Goal: Navigation & Orientation: Find specific page/section

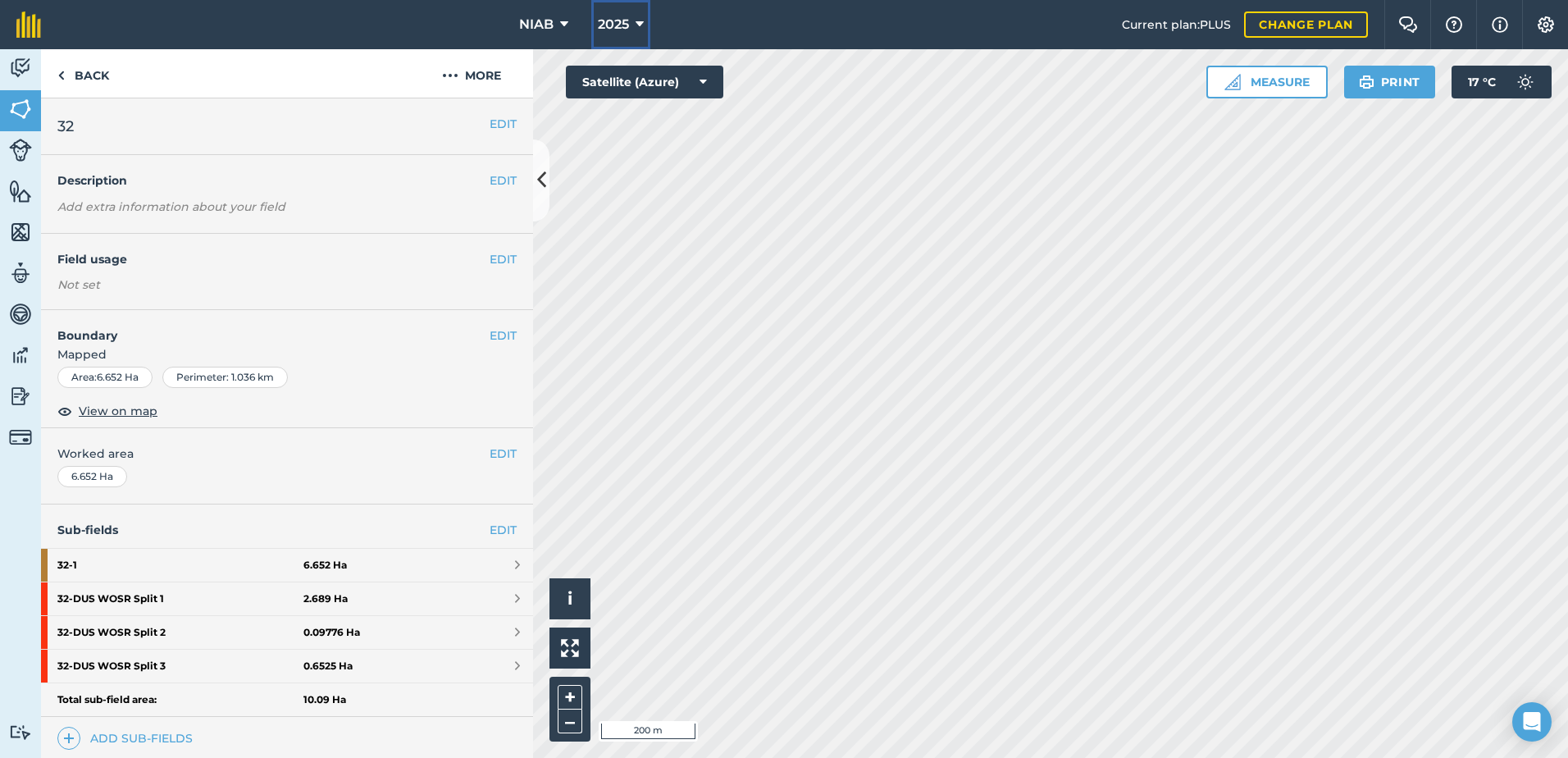
click at [625, 23] on span "2025" at bounding box center [613, 24] width 32 height 20
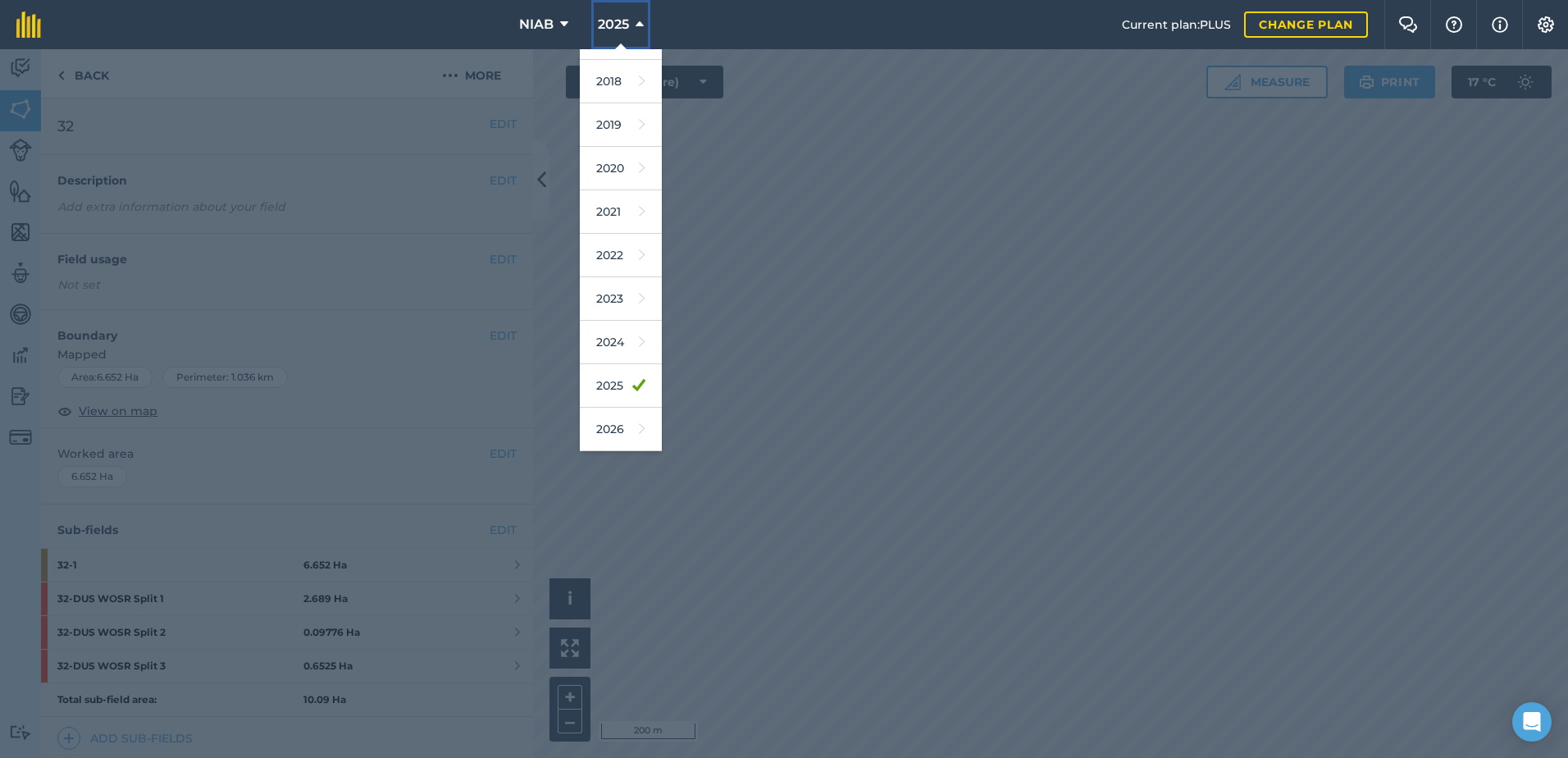
scroll to position [66, 0]
click at [615, 399] on link "2026" at bounding box center [621, 397] width 82 height 44
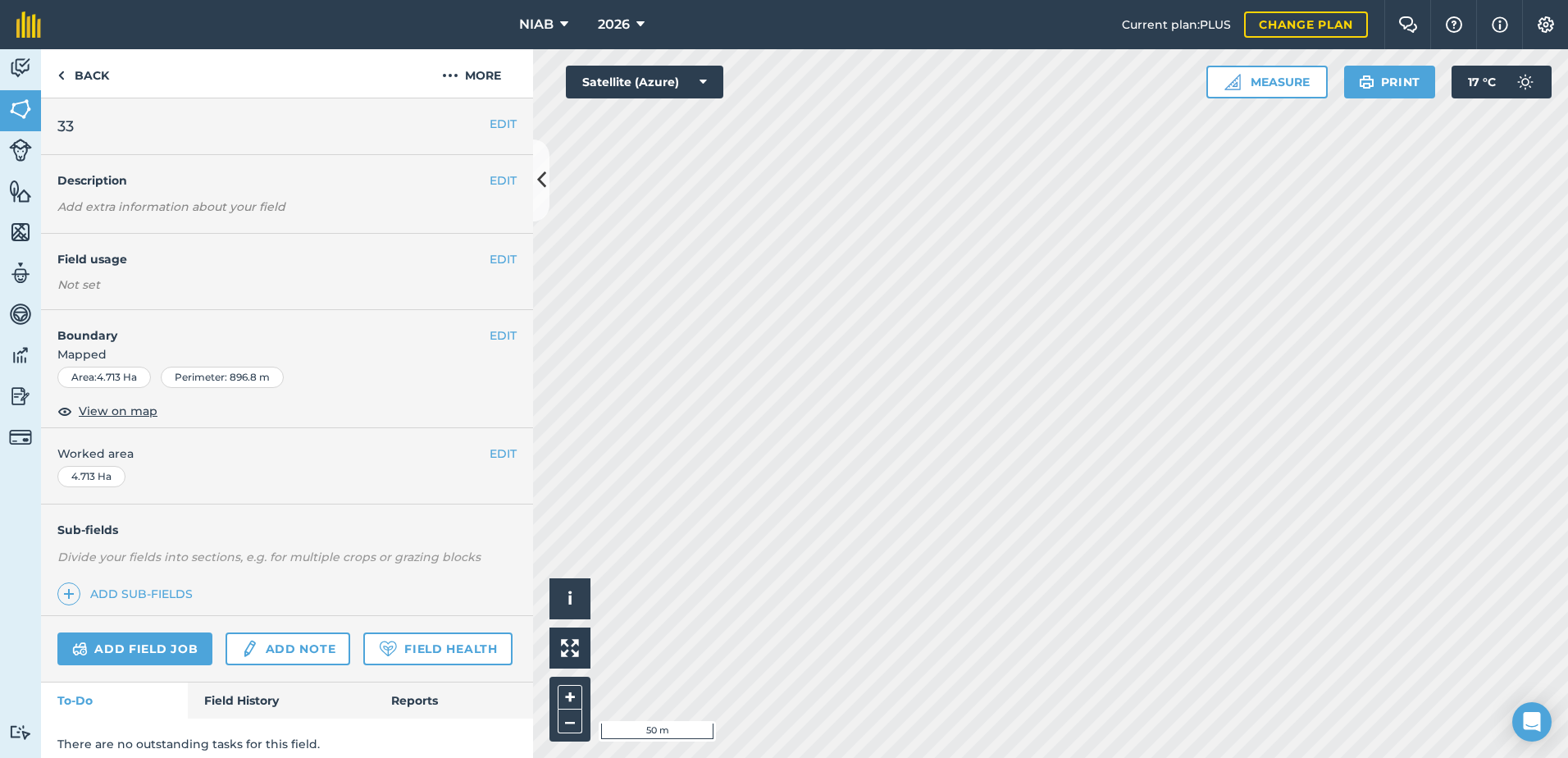
scroll to position [58, 0]
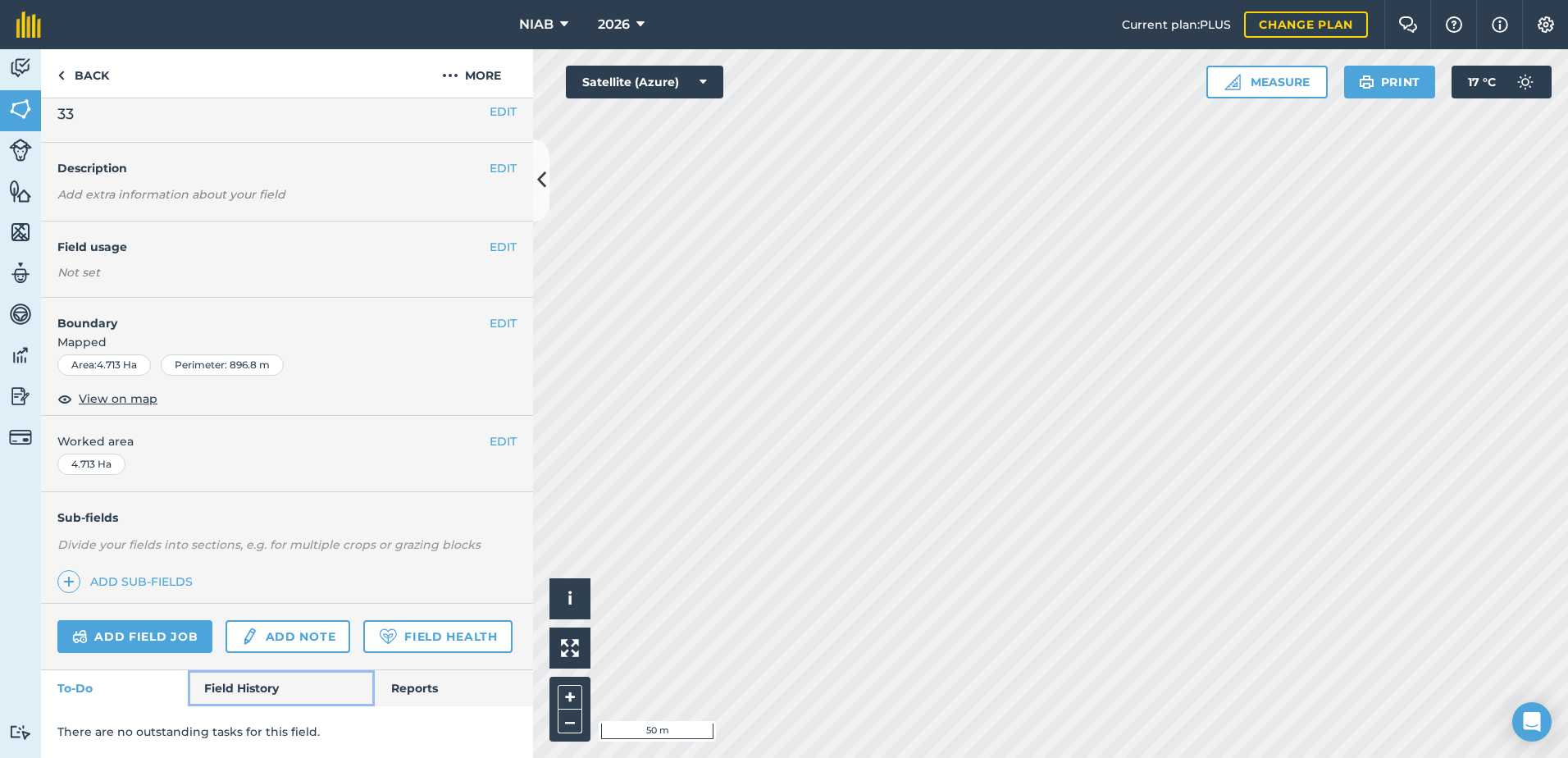
click at [269, 693] on link "Field History" at bounding box center [281, 688] width 186 height 36
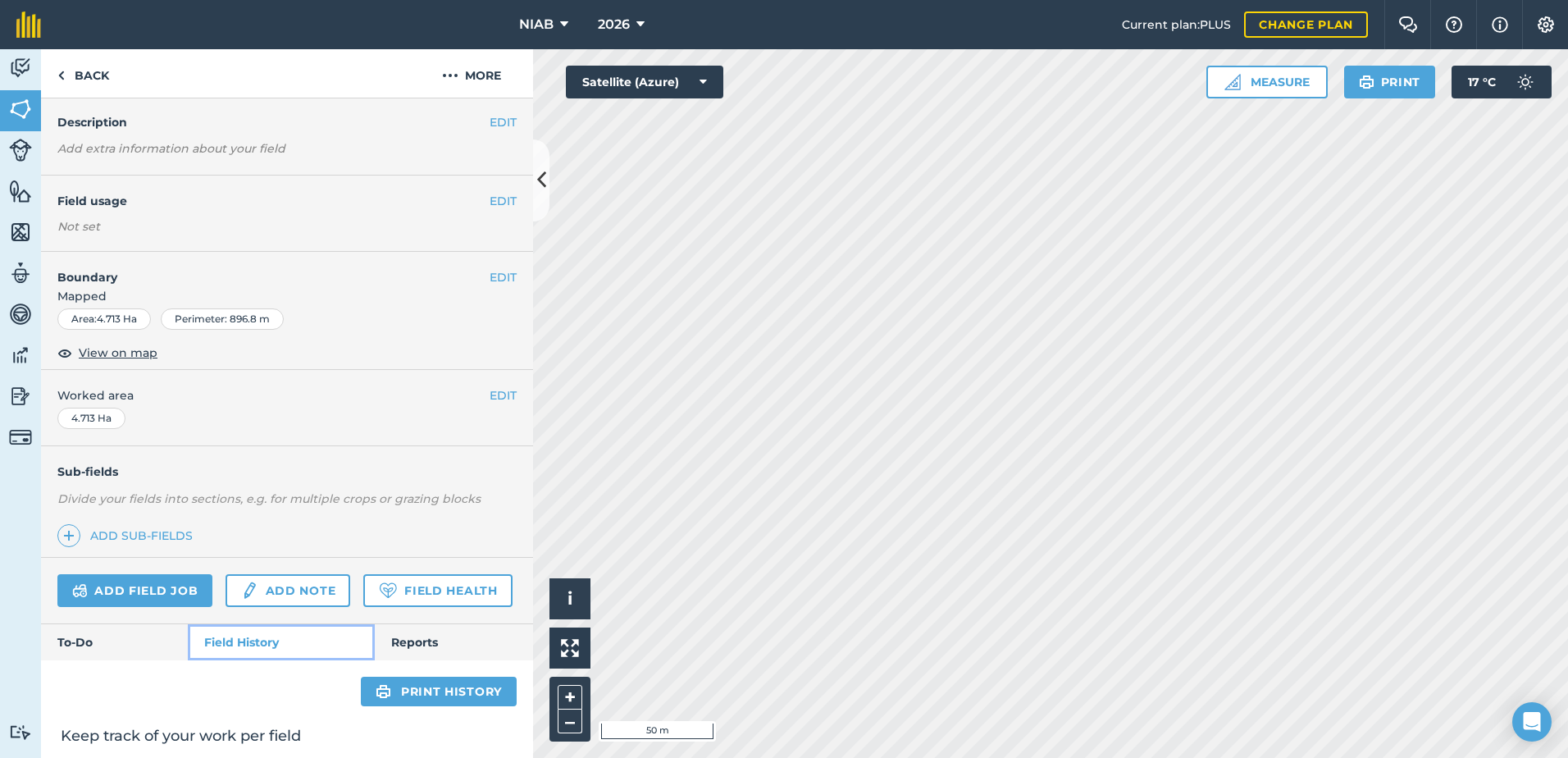
scroll to position [343, 0]
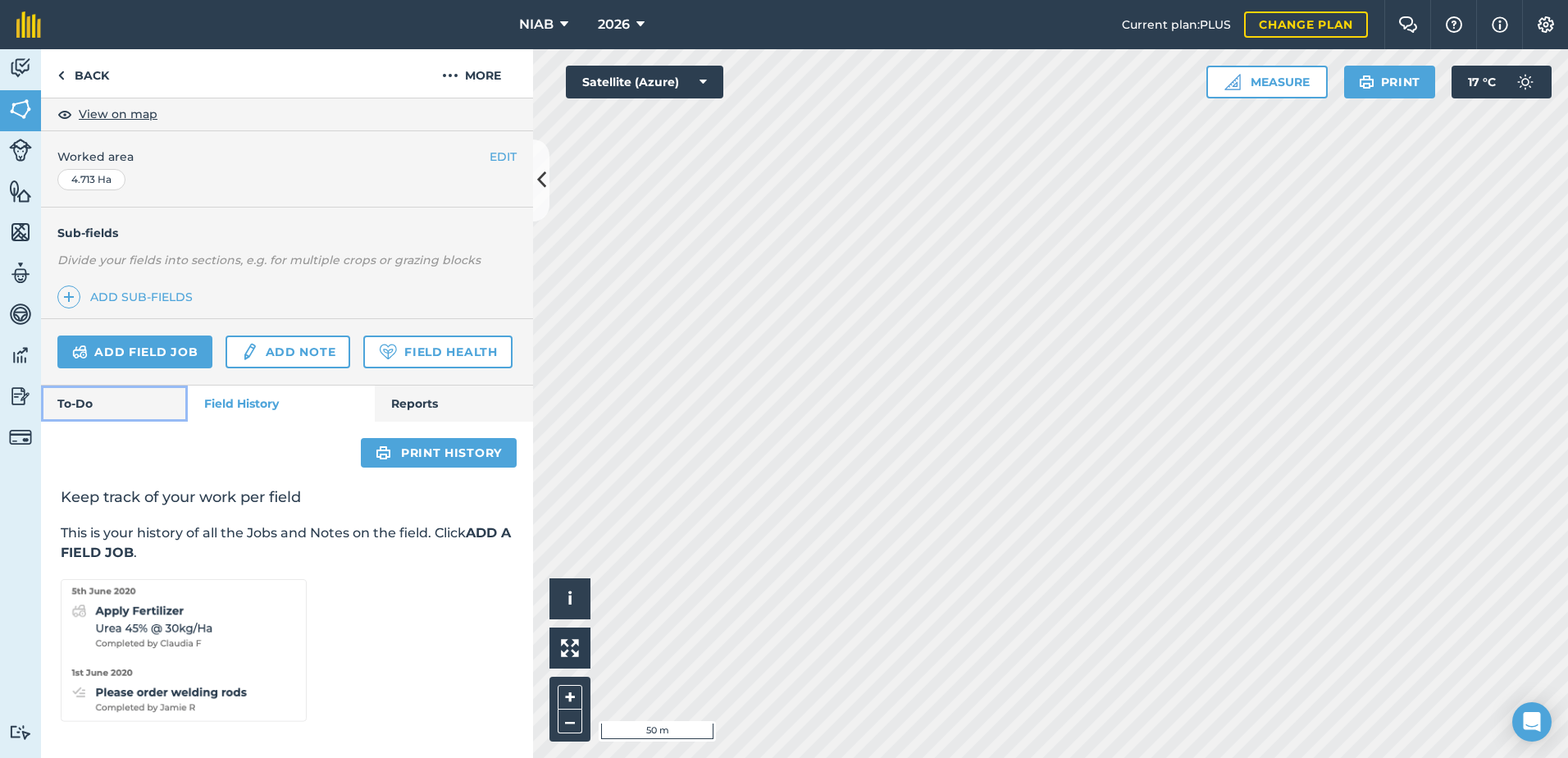
click at [130, 404] on link "To-Do" at bounding box center [115, 404] width 147 height 36
